Goal: Download file/media

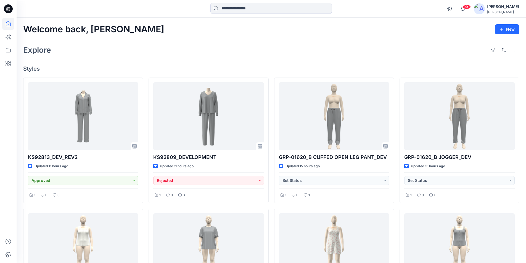
click at [9, 8] on icon at bounding box center [8, 9] width 9 height 18
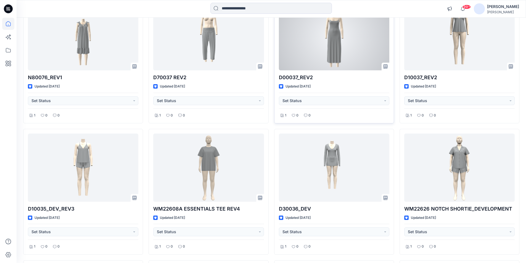
scroll to position [789, 0]
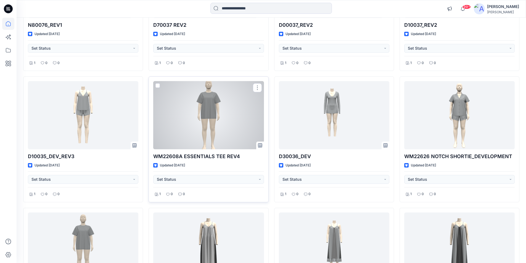
click at [225, 136] on div at bounding box center [208, 115] width 110 height 68
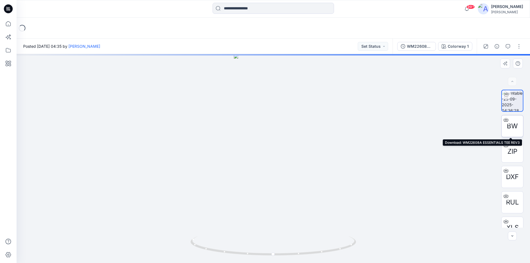
click at [514, 126] on span "BW" at bounding box center [512, 126] width 11 height 10
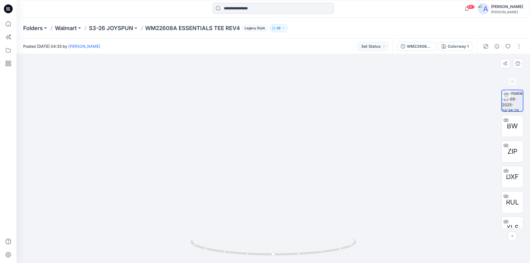
drag, startPoint x: 332, startPoint y: 187, endPoint x: 359, endPoint y: 195, distance: 27.8
click at [359, 195] on div at bounding box center [273, 158] width 513 height 209
drag, startPoint x: 272, startPoint y: 256, endPoint x: 325, endPoint y: 255, distance: 52.7
click at [325, 255] on icon at bounding box center [273, 246] width 167 height 21
drag, startPoint x: 275, startPoint y: 257, endPoint x: 384, endPoint y: 250, distance: 109.0
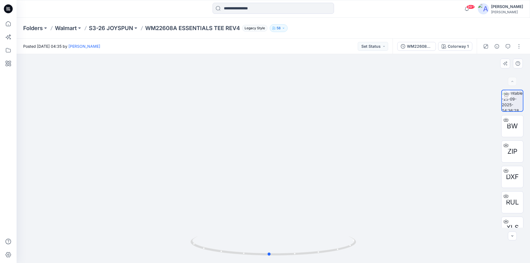
click at [384, 250] on div at bounding box center [273, 158] width 513 height 209
drag, startPoint x: 270, startPoint y: 256, endPoint x: 370, endPoint y: 256, distance: 99.4
click at [370, 256] on div at bounding box center [273, 158] width 513 height 209
drag, startPoint x: 272, startPoint y: 257, endPoint x: 342, endPoint y: 254, distance: 70.2
click at [342, 254] on icon at bounding box center [273, 246] width 167 height 21
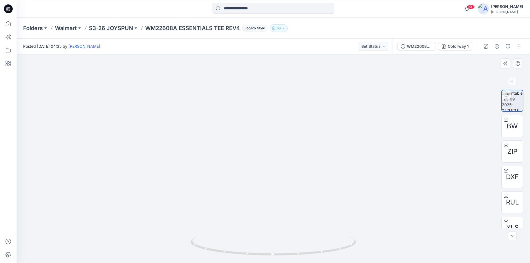
drag, startPoint x: 256, startPoint y: 172, endPoint x: 255, endPoint y: 203, distance: 30.9
drag, startPoint x: 322, startPoint y: 252, endPoint x: 375, endPoint y: 251, distance: 53.0
drag, startPoint x: 253, startPoint y: 257, endPoint x: 379, endPoint y: 264, distance: 126.9
click at [379, 263] on html "99+ Notifications Your style GRP-01620_B JOGGER_DEV is ready 1 new Colorways 15…" at bounding box center [265, 131] width 530 height 263
drag, startPoint x: 310, startPoint y: 255, endPoint x: 349, endPoint y: 256, distance: 38.4
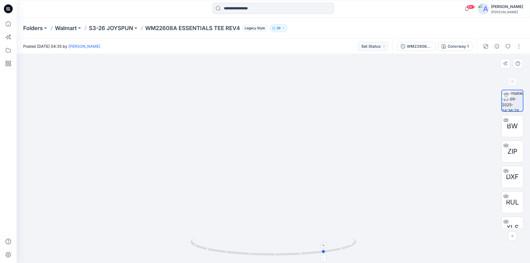
click at [349, 256] on icon at bounding box center [273, 246] width 167 height 21
drag, startPoint x: 276, startPoint y: 256, endPoint x: 280, endPoint y: 260, distance: 5.9
click at [280, 260] on div at bounding box center [273, 249] width 166 height 28
click at [109, 29] on p "S3-26 JOYSPUN" at bounding box center [111, 28] width 44 height 8
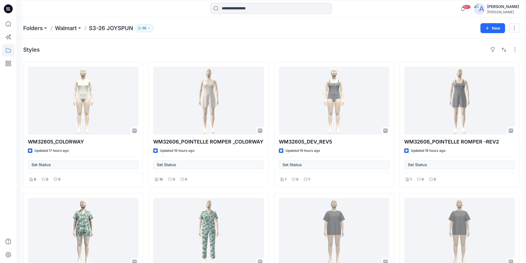
click at [62, 26] on p "Walmart" at bounding box center [66, 28] width 22 height 8
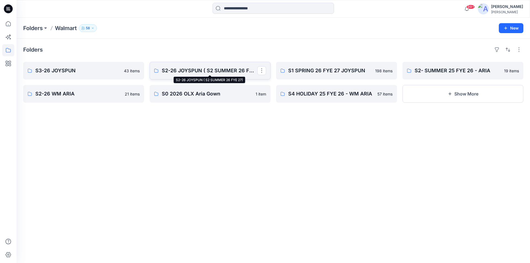
click at [204, 74] on p "S2-26 JOYSPUN ( S2 SUMMER 26 FYE 27)" at bounding box center [209, 71] width 95 height 8
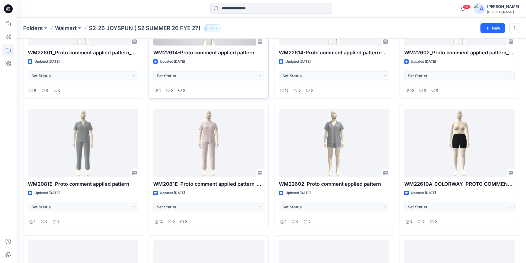
scroll to position [3641, 0]
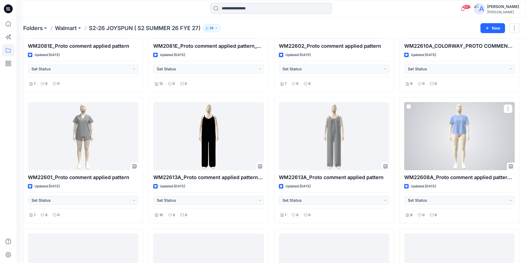
click at [439, 127] on div at bounding box center [459, 136] width 110 height 68
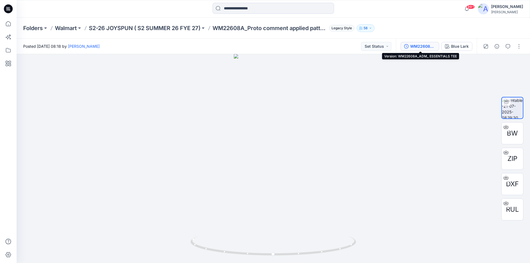
click at [421, 50] on button "WM22608A_ADM_ ESSENTIALS TEE" at bounding box center [419, 46] width 39 height 9
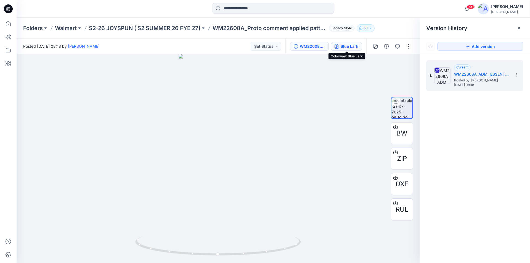
click at [354, 47] on div "Blue Lark" at bounding box center [350, 46] width 18 height 6
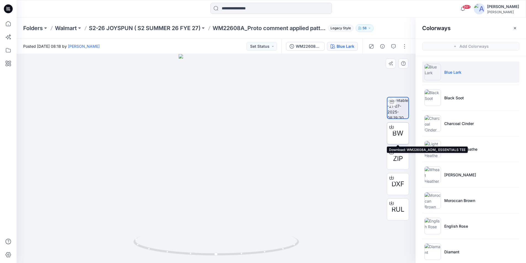
click at [398, 135] on span "BW" at bounding box center [397, 133] width 11 height 10
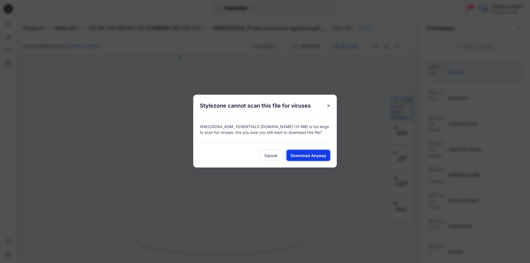
click at [319, 154] on span "Download Anyway" at bounding box center [309, 156] width 36 height 6
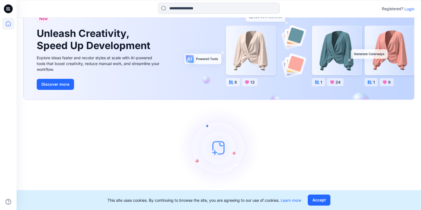
scroll to position [25, 0]
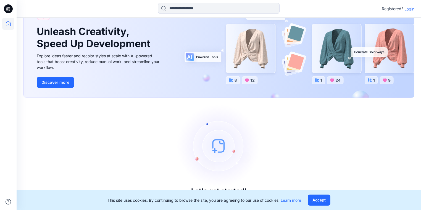
click at [309, 181] on div "Let's get started! Click New to add a style or create a folder." at bounding box center [218, 154] width 391 height 99
click at [320, 202] on button "Accept" at bounding box center [318, 200] width 23 height 11
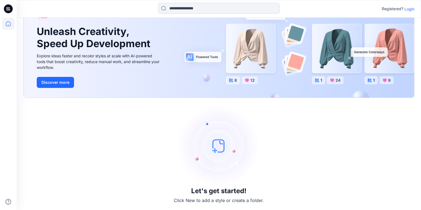
click at [410, 8] on p "Login" at bounding box center [409, 9] width 10 height 6
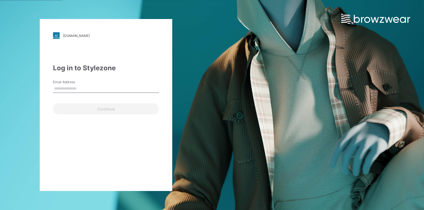
click at [66, 87] on input "Email Address" at bounding box center [106, 89] width 106 height 8
type input "**********"
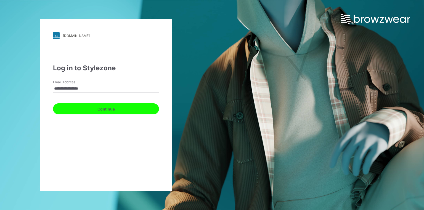
click at [92, 113] on button "Continue" at bounding box center [106, 108] width 106 height 11
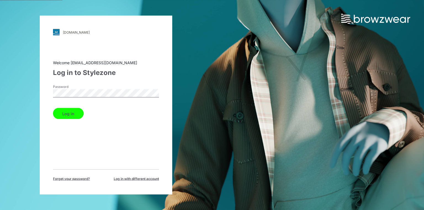
click at [71, 115] on button "Log in" at bounding box center [68, 113] width 31 height 11
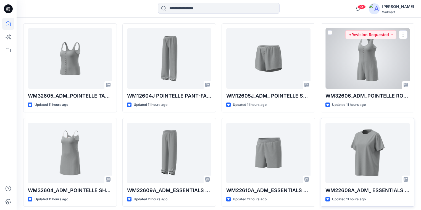
scroll to position [254, 0]
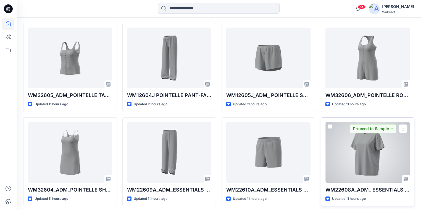
click at [350, 158] on div at bounding box center [367, 152] width 84 height 61
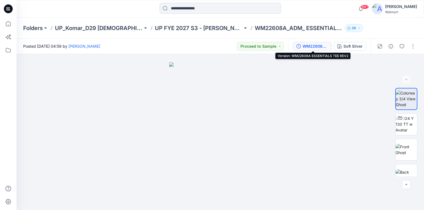
click at [319, 46] on div "WM22608A ESSENTIALS TEE REV2" at bounding box center [314, 46] width 25 height 6
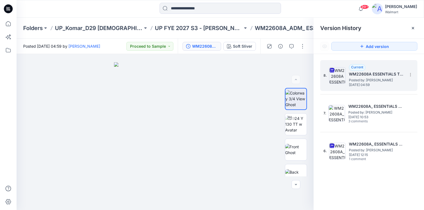
click at [332, 70] on icon at bounding box center [332, 70] width 4 height 4
click at [411, 74] on icon at bounding box center [410, 75] width 4 height 4
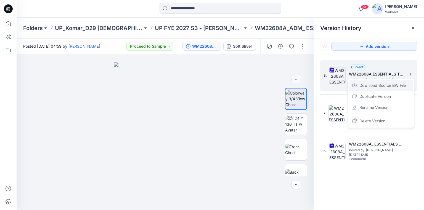
click at [376, 84] on span "Download Source BW File" at bounding box center [382, 85] width 46 height 7
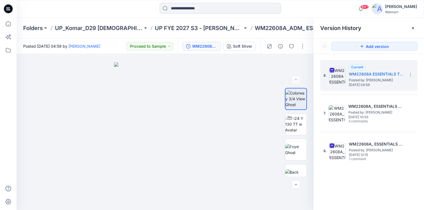
click at [9, 8] on icon at bounding box center [8, 8] width 2 height 0
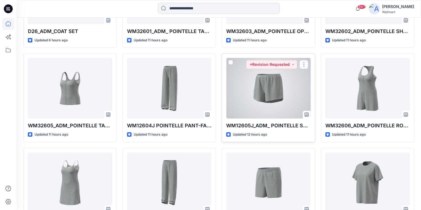
scroll to position [243, 0]
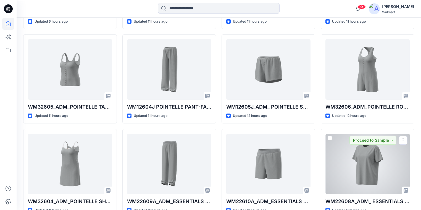
click at [359, 167] on div at bounding box center [367, 164] width 84 height 61
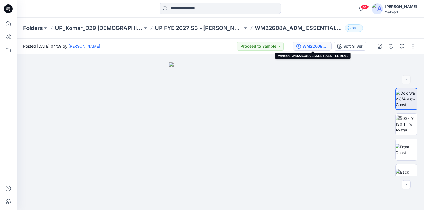
click at [316, 45] on div "WM22608A ESSENTIALS TEE REV2" at bounding box center [314, 46] width 25 height 6
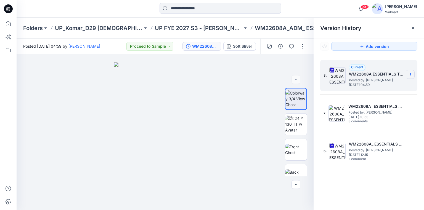
click at [409, 73] on icon at bounding box center [410, 75] width 4 height 4
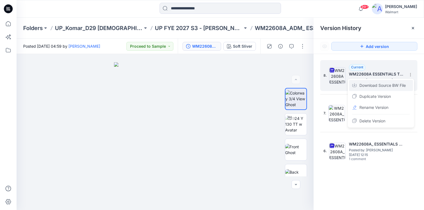
click at [382, 86] on span "Download Source BW File" at bounding box center [382, 85] width 46 height 7
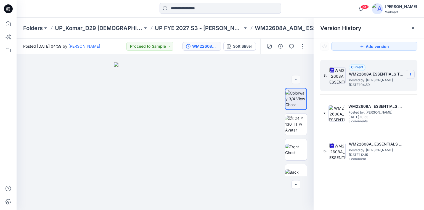
click at [410, 74] on icon at bounding box center [410, 73] width 0 height 0
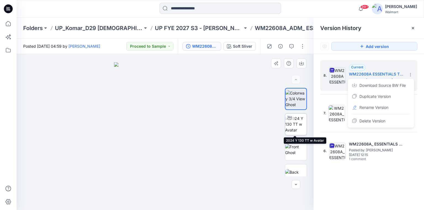
click at [295, 131] on img at bounding box center [296, 124] width 22 height 17
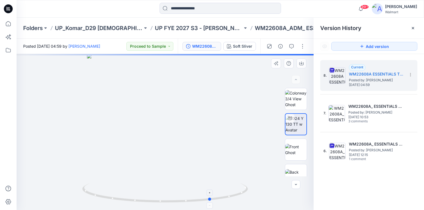
drag, startPoint x: 166, startPoint y: 202, endPoint x: 212, endPoint y: 205, distance: 46.4
click at [212, 204] on icon at bounding box center [165, 194] width 167 height 21
drag, startPoint x: 161, startPoint y: 154, endPoint x: 157, endPoint y: 96, distance: 58.4
drag, startPoint x: 161, startPoint y: 202, endPoint x: 134, endPoint y: 179, distance: 36.0
click at [134, 179] on div at bounding box center [165, 132] width 297 height 156
